Goal: Check status: Check status

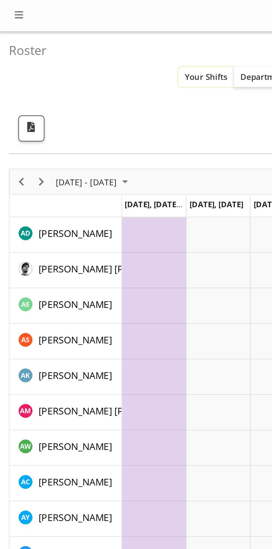
click at [93, 39] on button "Your Shifts" at bounding box center [96, 35] width 26 height 9
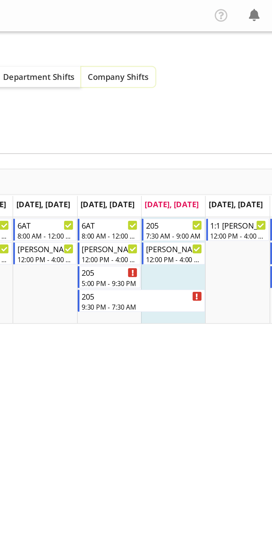
click at [170, 36] on span "Company Shifts" at bounding box center [166, 35] width 29 height 5
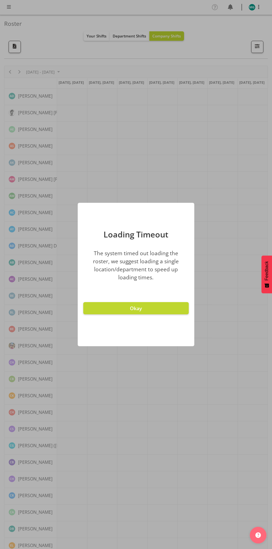
click at [158, 308] on button "Okay" at bounding box center [135, 308] width 105 height 12
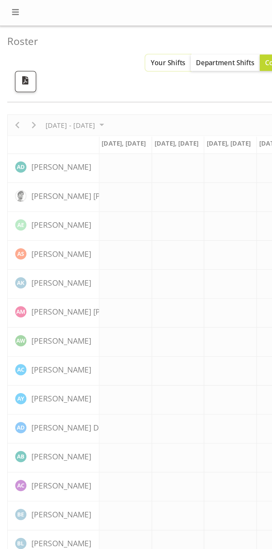
click at [91, 32] on button "Your Shifts" at bounding box center [96, 35] width 26 height 9
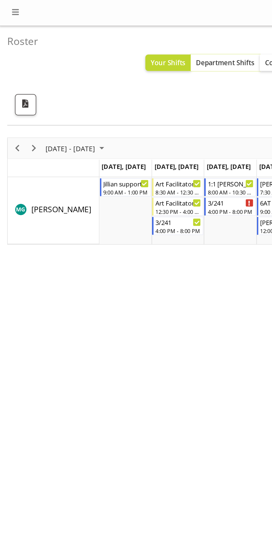
click at [126, 37] on span "Department Shifts" at bounding box center [130, 35] width 34 height 5
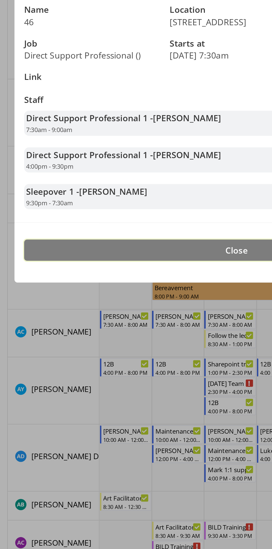
click at [137, 360] on span "Close" at bounding box center [135, 359] width 13 height 7
